Goal: Contribute content

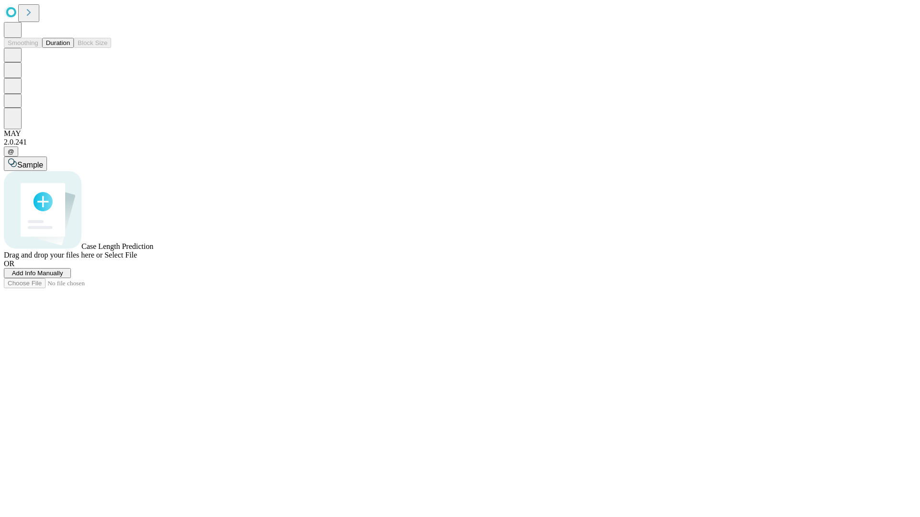
click at [70, 48] on button "Duration" at bounding box center [58, 43] width 32 height 10
click at [63, 277] on span "Add Info Manually" at bounding box center [37, 273] width 51 height 7
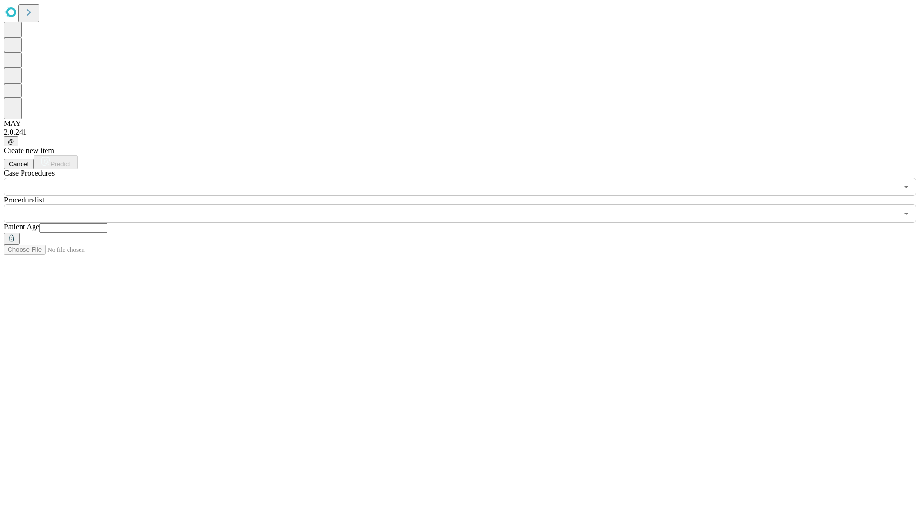
click at [107, 223] on input "text" at bounding box center [73, 228] width 68 height 10
type input "**"
